Goal: Information Seeking & Learning: Learn about a topic

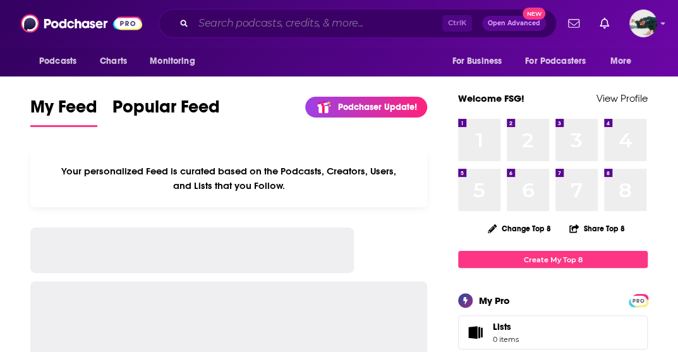
click at [234, 25] on input "Search podcasts, credits, & more..." at bounding box center [317, 23] width 249 height 20
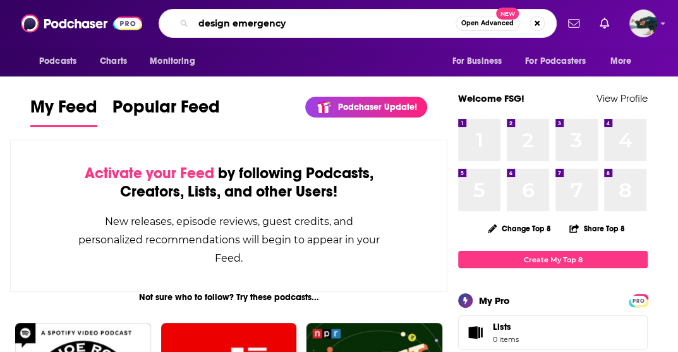
type input "design emergency"
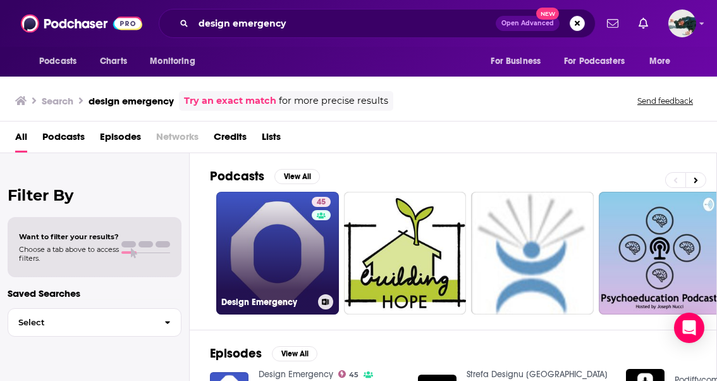
click at [285, 227] on link "45 Design Emergency" at bounding box center [277, 253] width 123 height 123
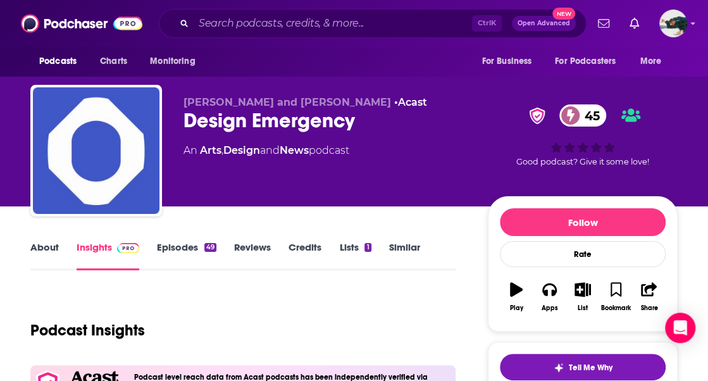
click at [43, 243] on link "About" at bounding box center [44, 255] width 28 height 29
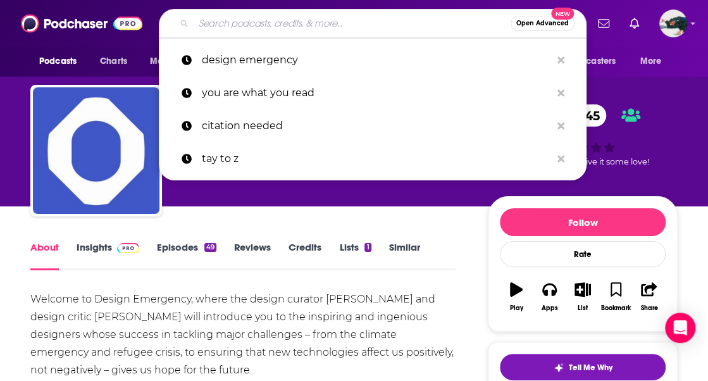
click at [314, 21] on input "Search podcasts, credits, & more..." at bounding box center [351, 23] width 317 height 20
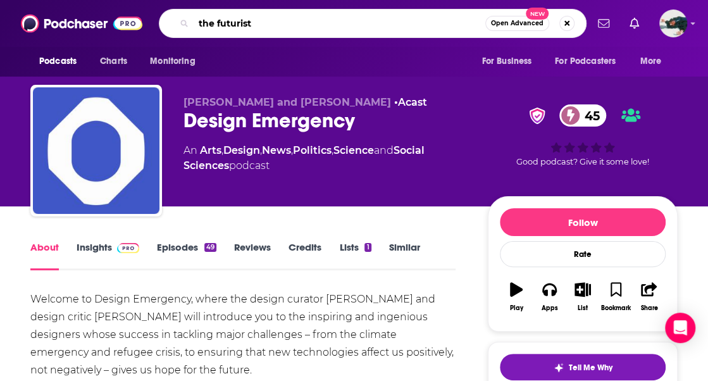
type input "the futurists"
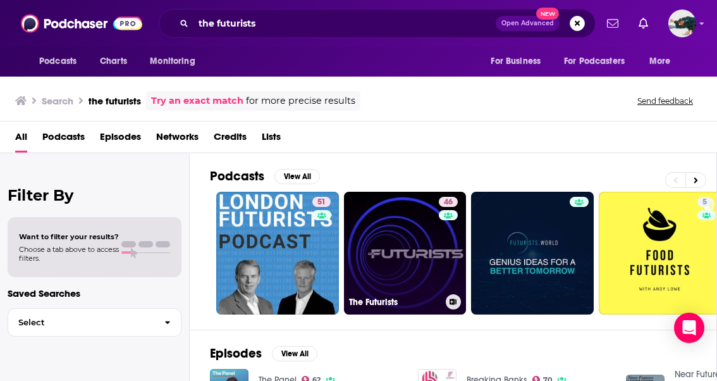
click at [392, 228] on link "46 The [DEMOGRAPHIC_DATA]" at bounding box center [405, 253] width 123 height 123
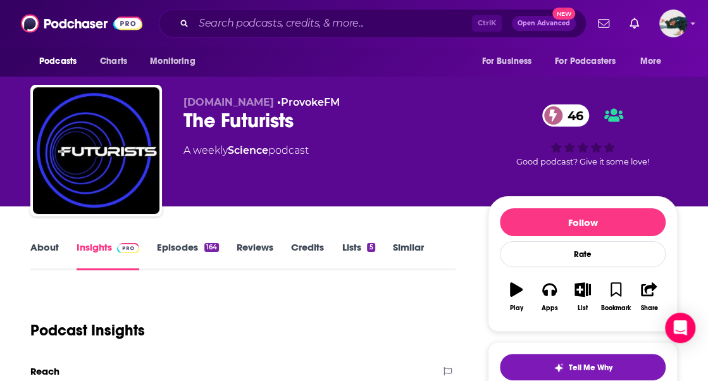
click at [47, 247] on link "About" at bounding box center [44, 255] width 28 height 29
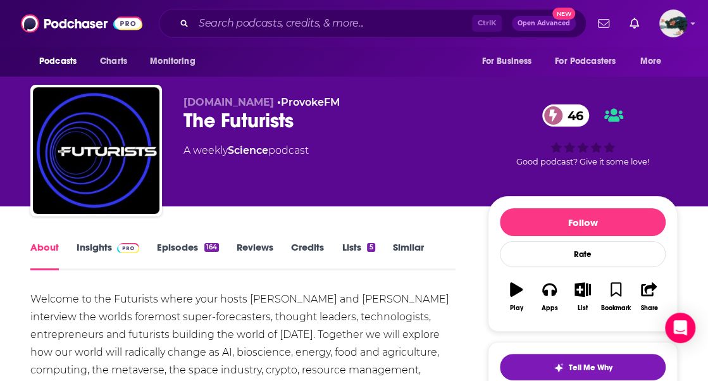
click at [98, 246] on link "Insights" at bounding box center [108, 255] width 63 height 29
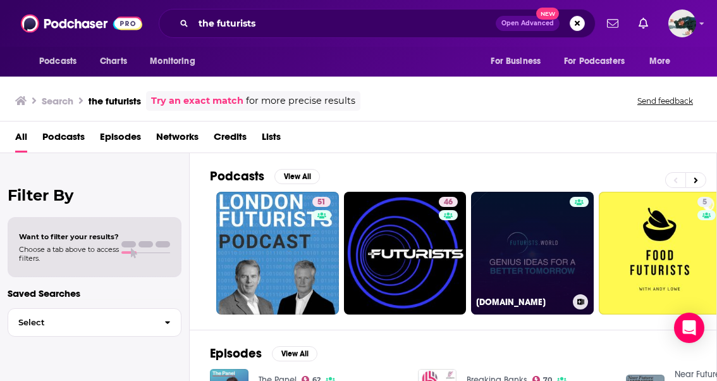
click at [540, 261] on link "[DOMAIN_NAME]" at bounding box center [532, 253] width 123 height 123
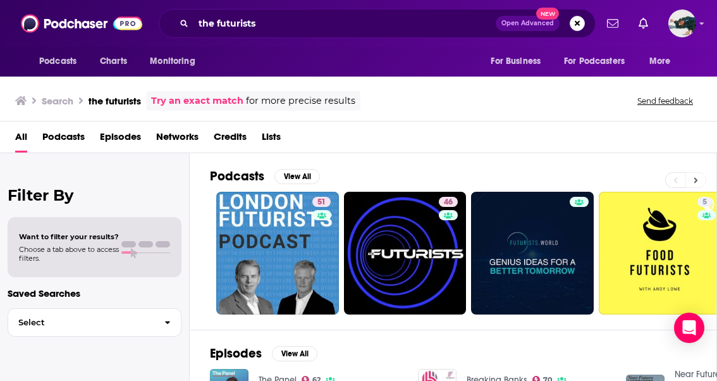
click at [678, 179] on icon at bounding box center [696, 180] width 4 height 9
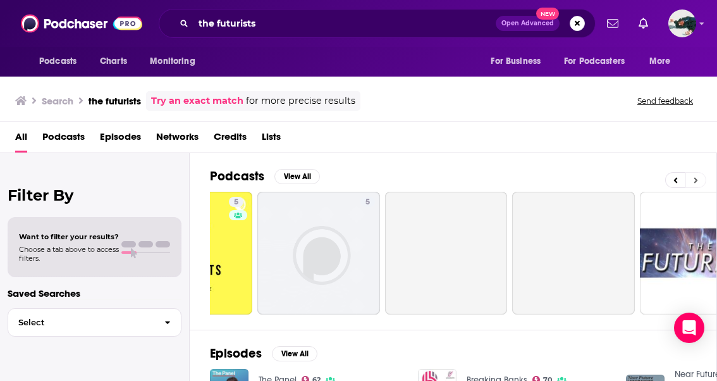
scroll to position [0, 506]
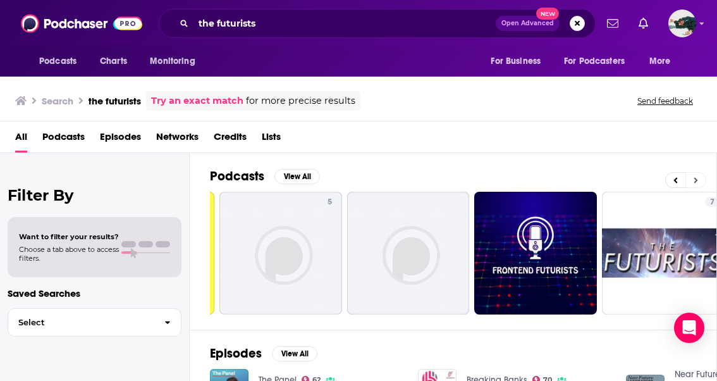
click at [678, 178] on button at bounding box center [695, 180] width 21 height 16
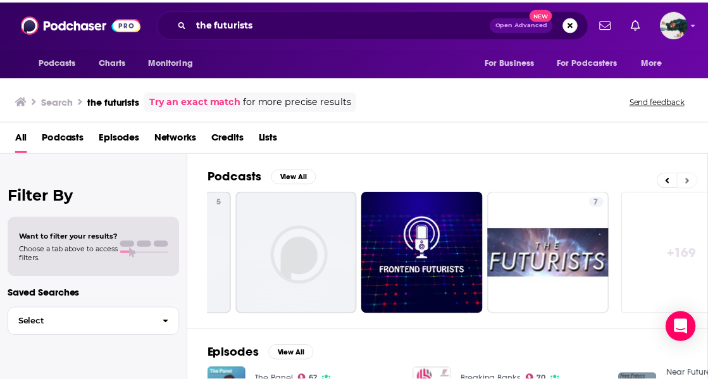
scroll to position [0, 654]
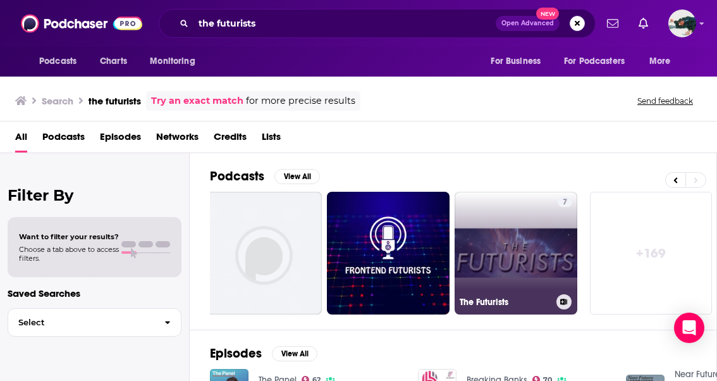
click at [525, 247] on link "7 The [DEMOGRAPHIC_DATA]" at bounding box center [516, 253] width 123 height 123
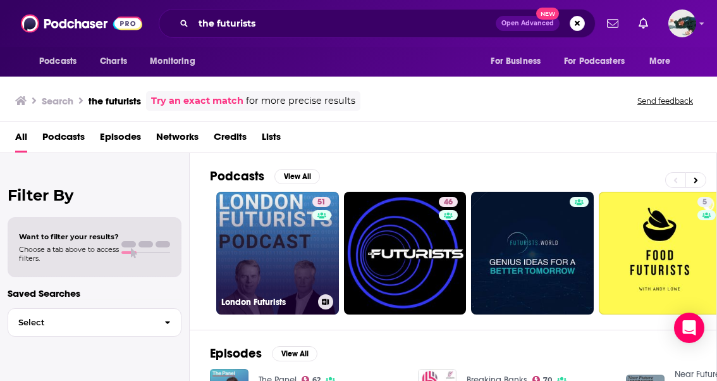
click at [246, 227] on link "51 London Futurists" at bounding box center [277, 253] width 123 height 123
